Goal: Navigation & Orientation: Find specific page/section

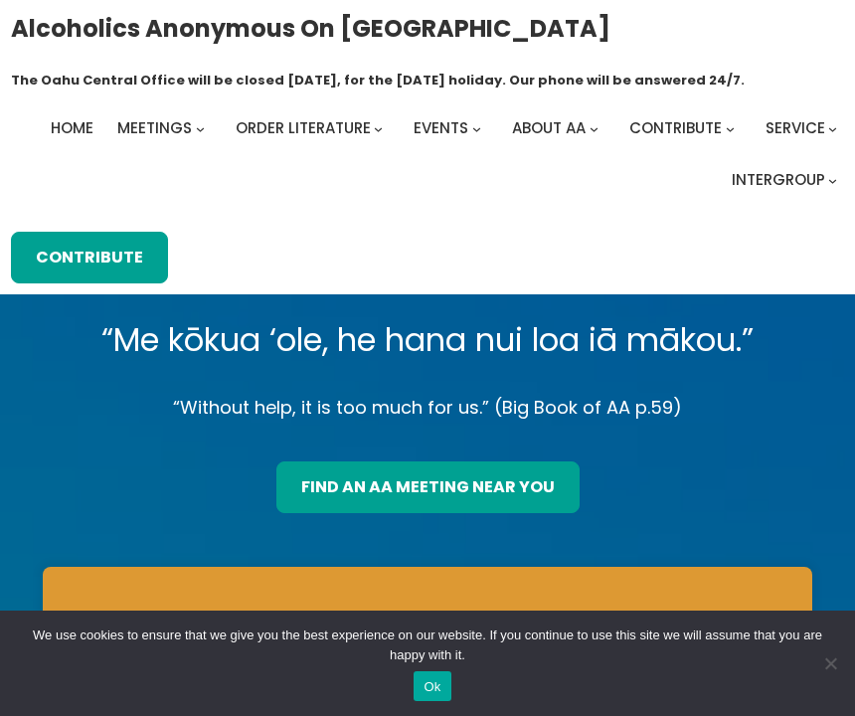
click at [336, 351] on p "“Me kōkua ‘ole, he hana nui loa iā mākou.”" at bounding box center [428, 340] width 770 height 56
